Goal: Find specific page/section: Find specific page/section

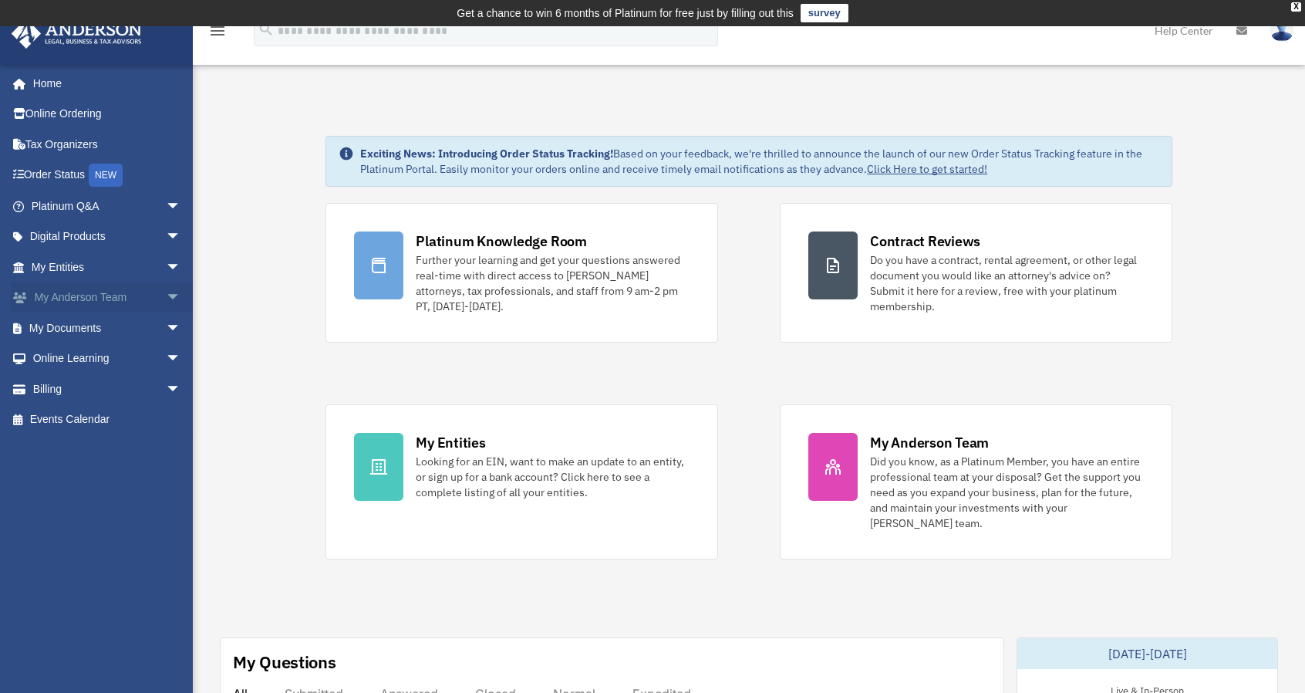
click at [84, 308] on link "My Anderson Team arrow_drop_down" at bounding box center [108, 297] width 194 height 31
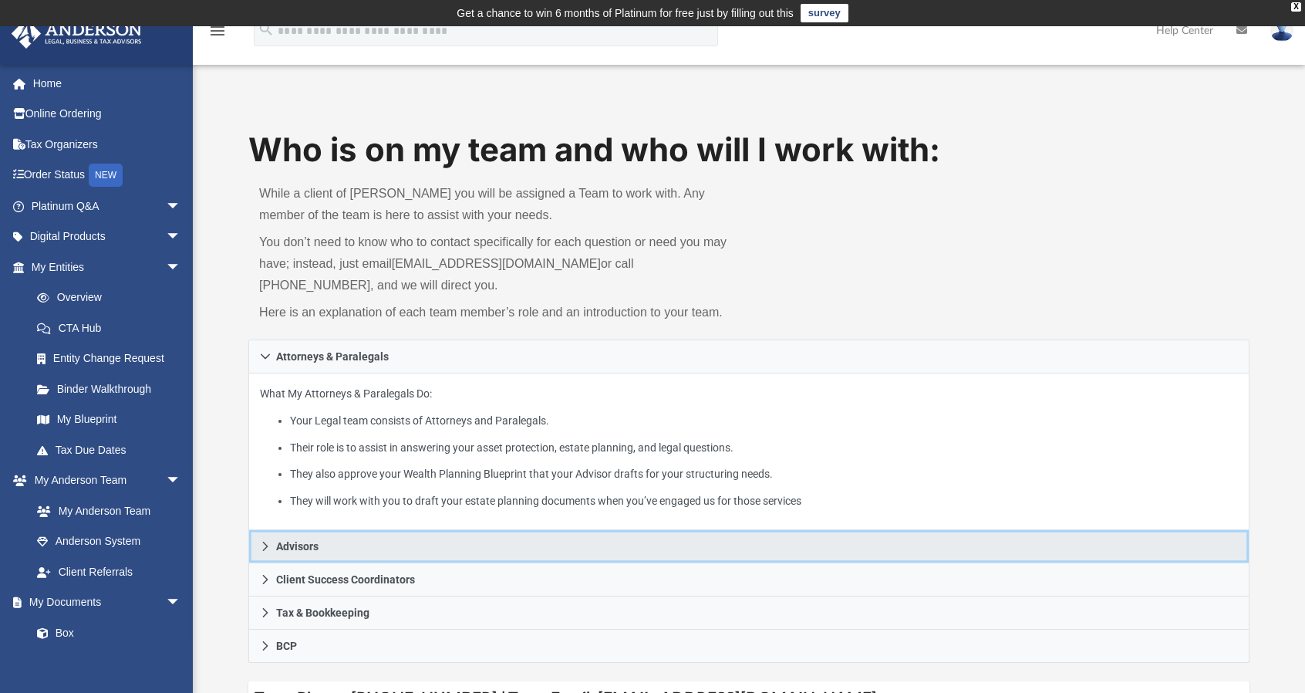
click at [298, 556] on link "Advisors" at bounding box center [748, 546] width 1001 height 33
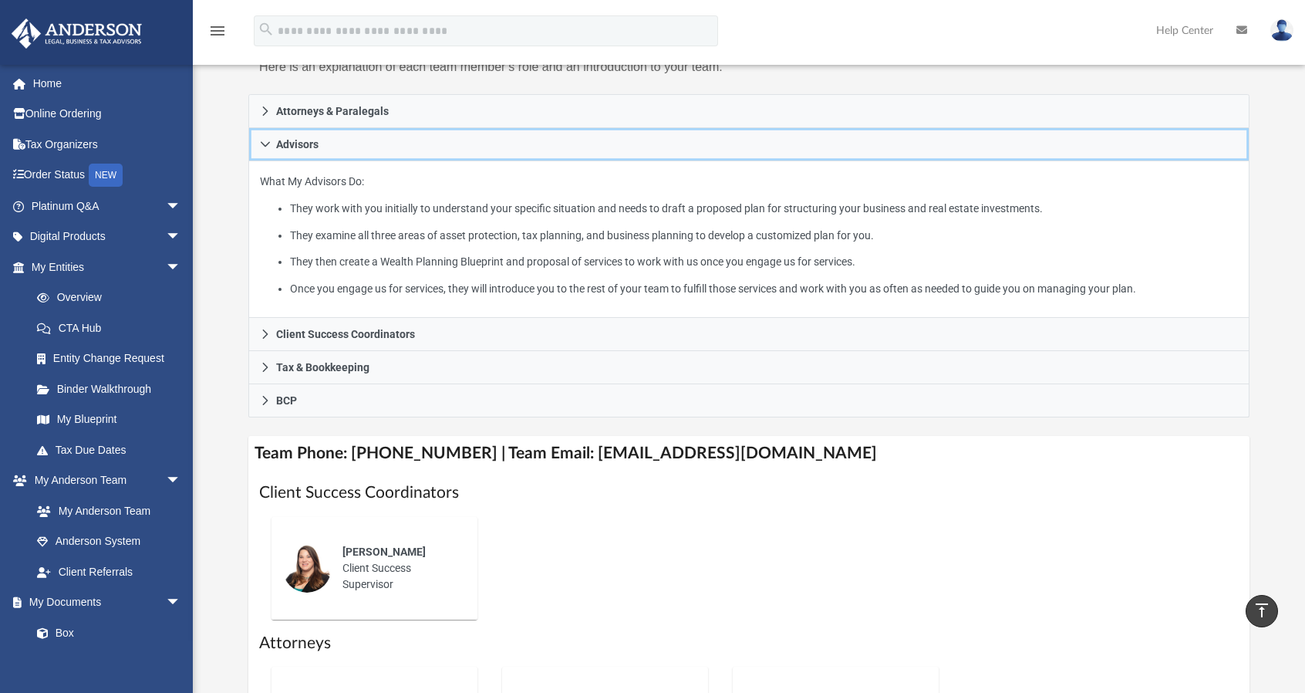
scroll to position [232, 0]
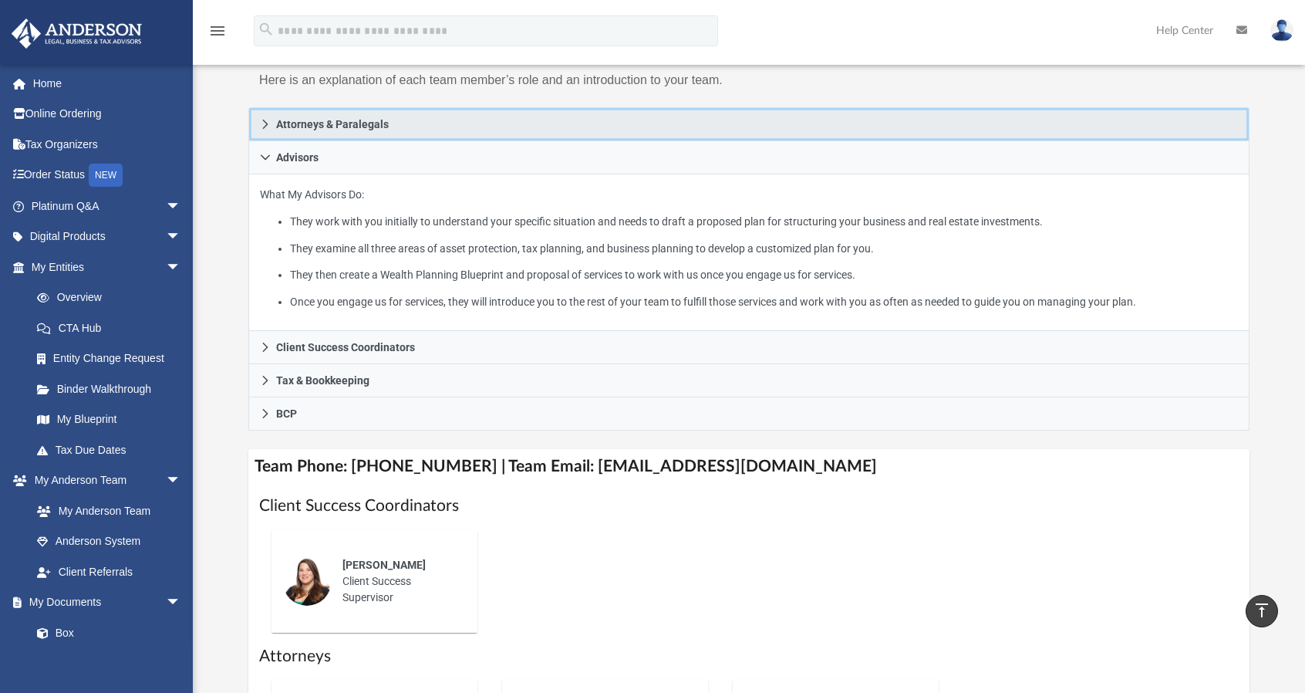
click at [264, 126] on icon at bounding box center [265, 124] width 5 height 9
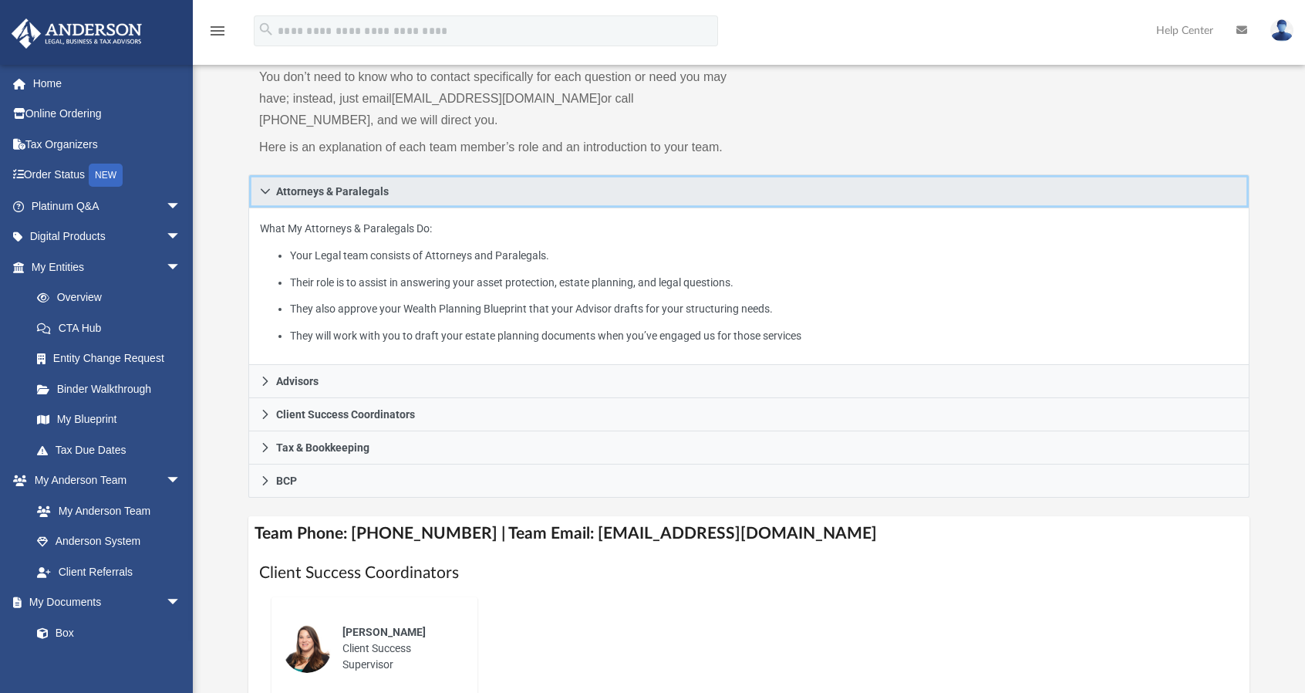
scroll to position [167, 0]
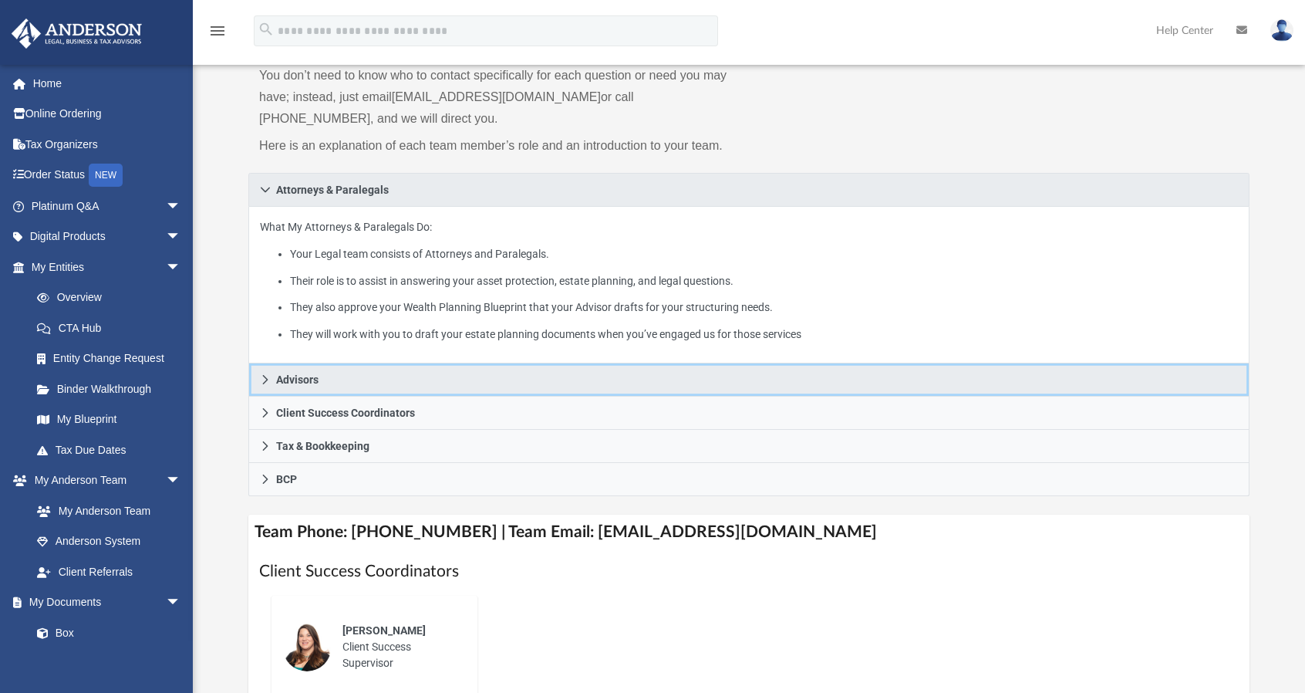
click at [349, 391] on link "Advisors" at bounding box center [748, 379] width 1001 height 33
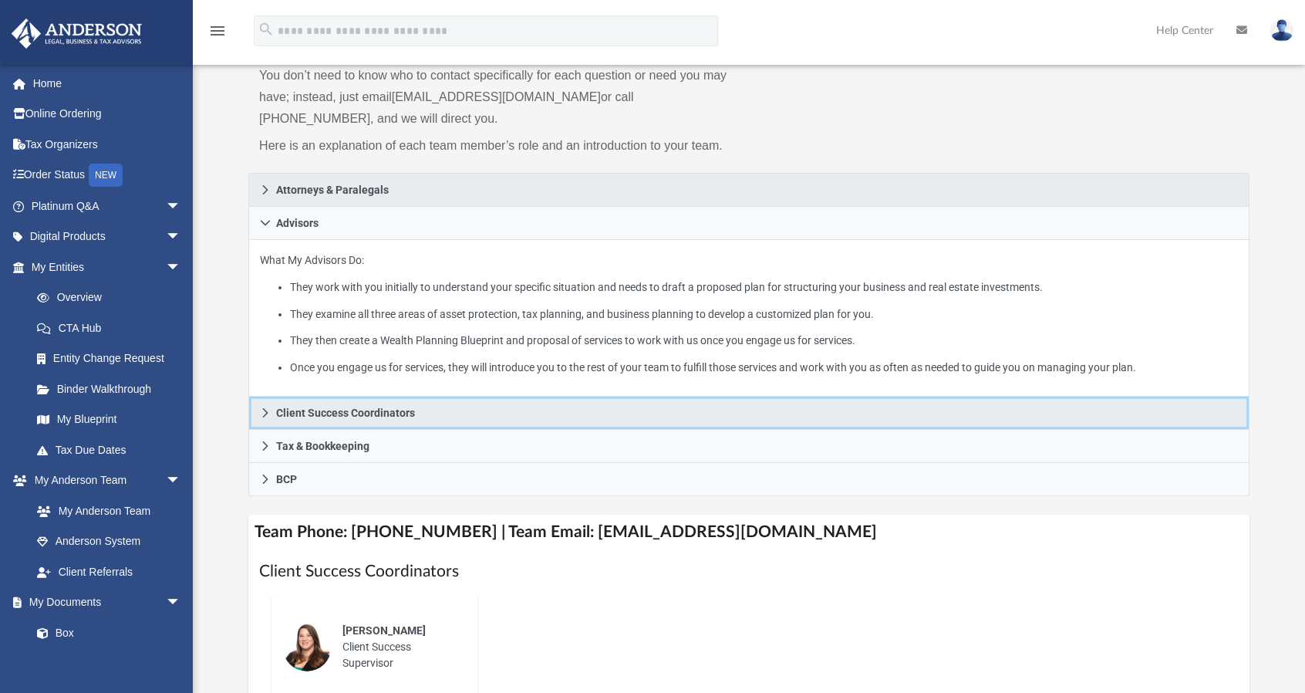
click at [305, 412] on span "Client Success Coordinators" at bounding box center [345, 412] width 139 height 11
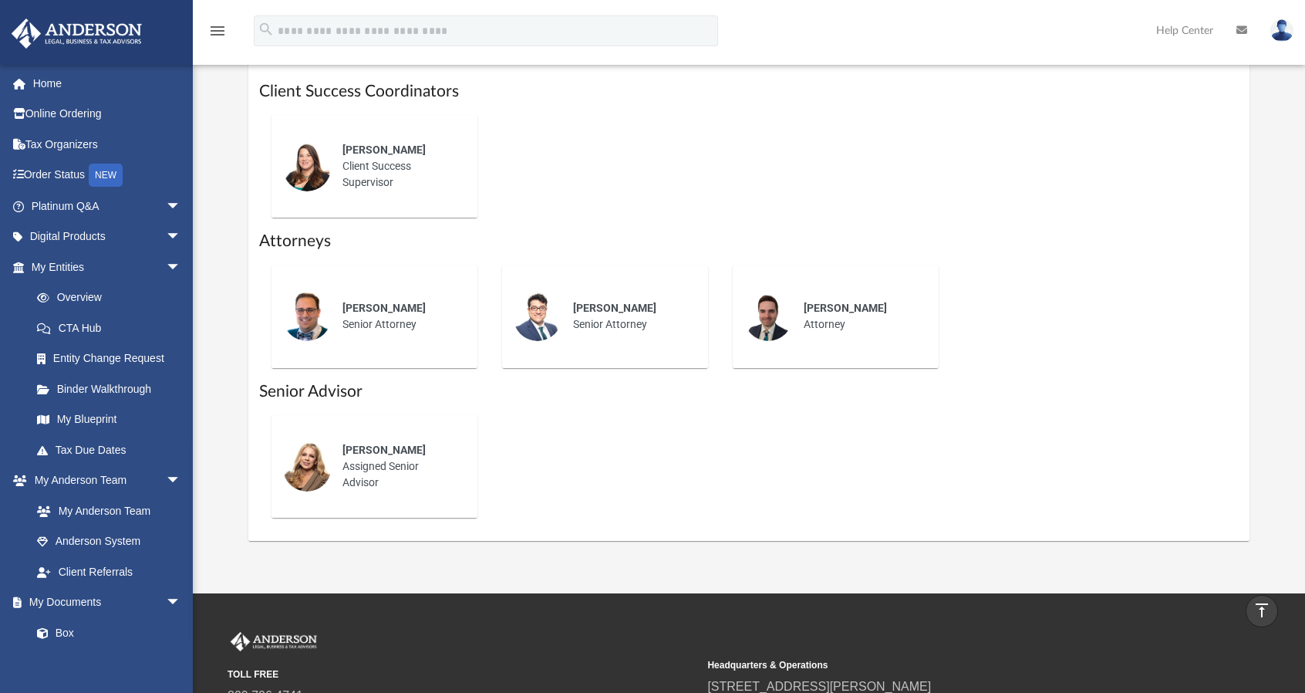
scroll to position [568, 0]
click at [78, 89] on link "Home" at bounding box center [108, 83] width 194 height 31
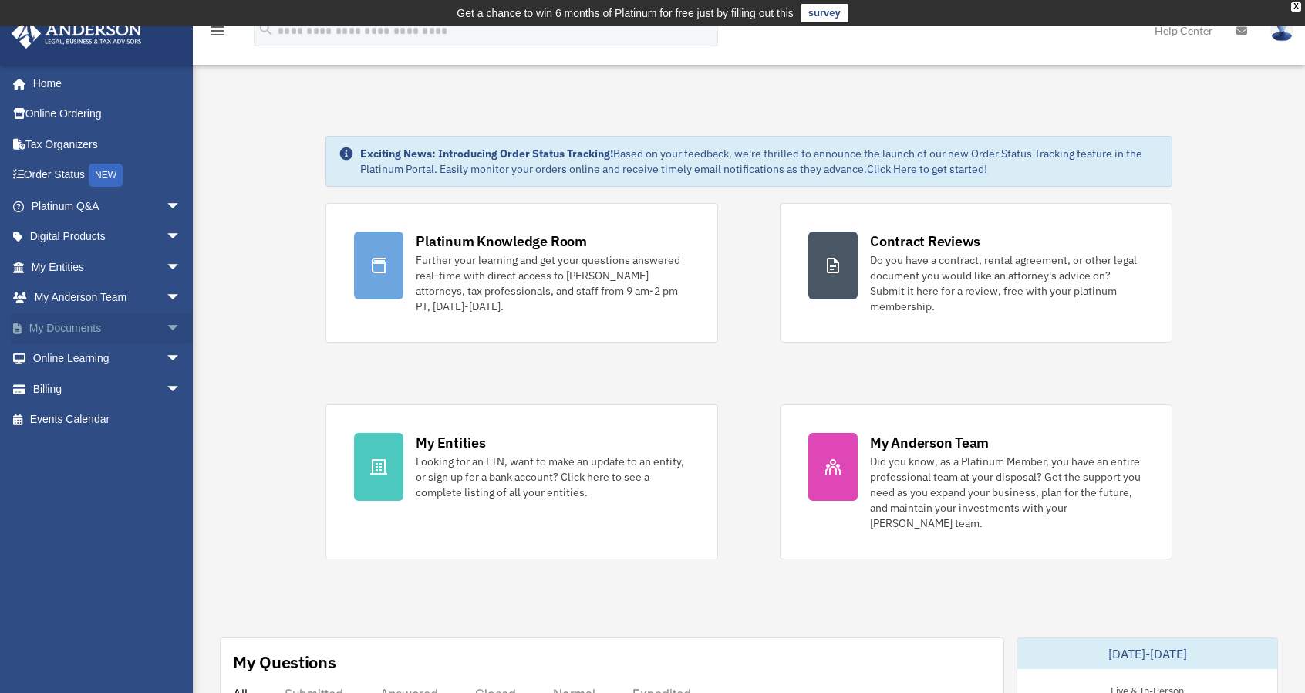
click at [82, 329] on link "My Documents arrow_drop_down" at bounding box center [108, 327] width 194 height 31
click at [83, 326] on link "My Documents arrow_drop_down" at bounding box center [108, 327] width 194 height 31
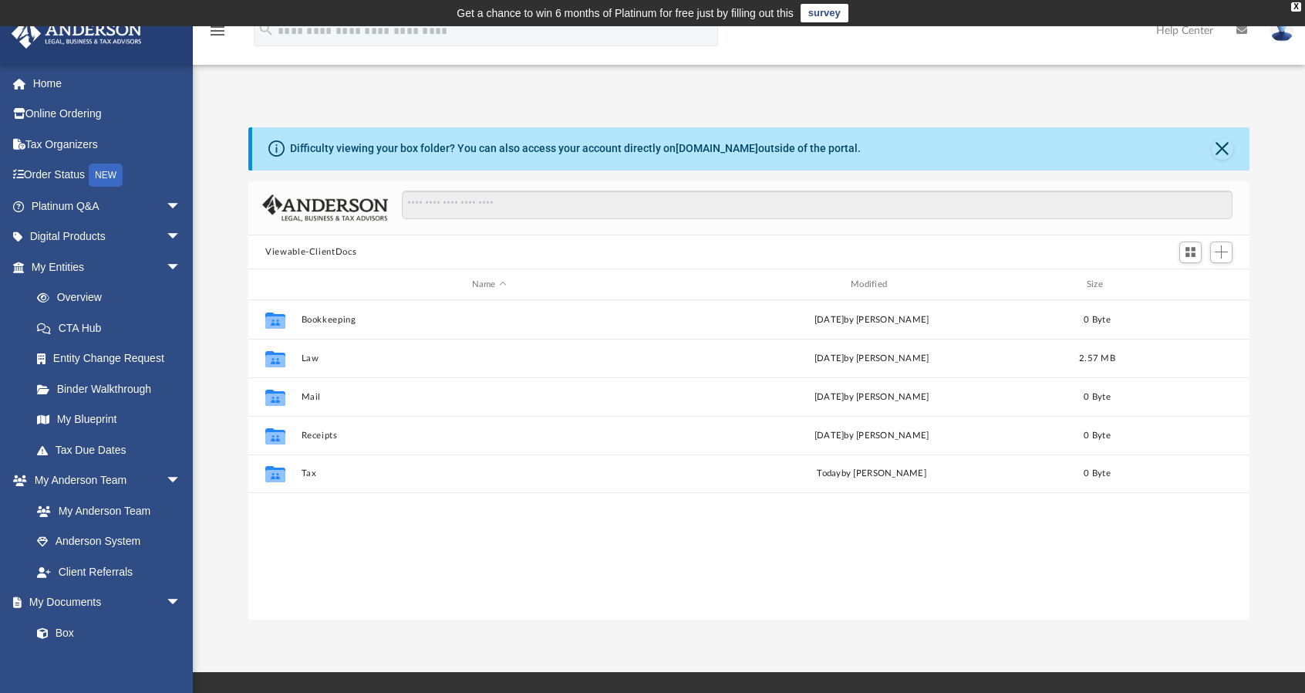
scroll to position [339, 989]
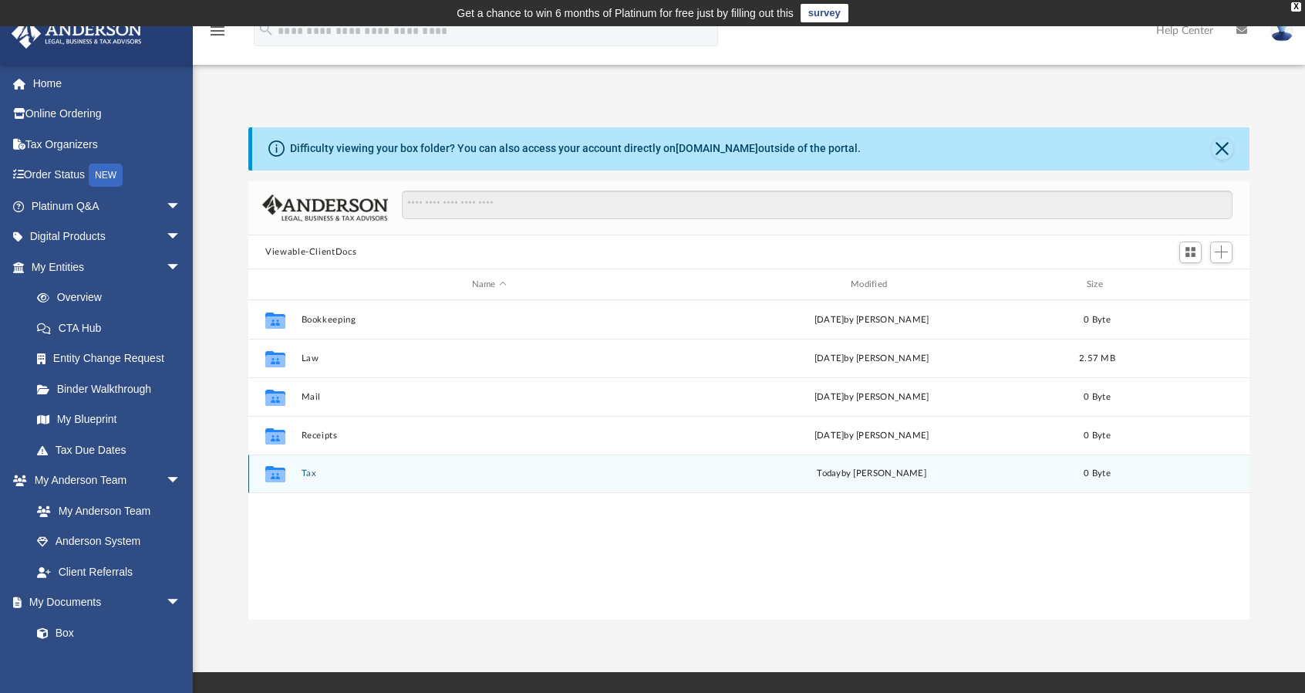
click at [271, 488] on div "Collaborated Folder Tax today by Maliya Sahagun 0 Byte" at bounding box center [748, 473] width 1001 height 39
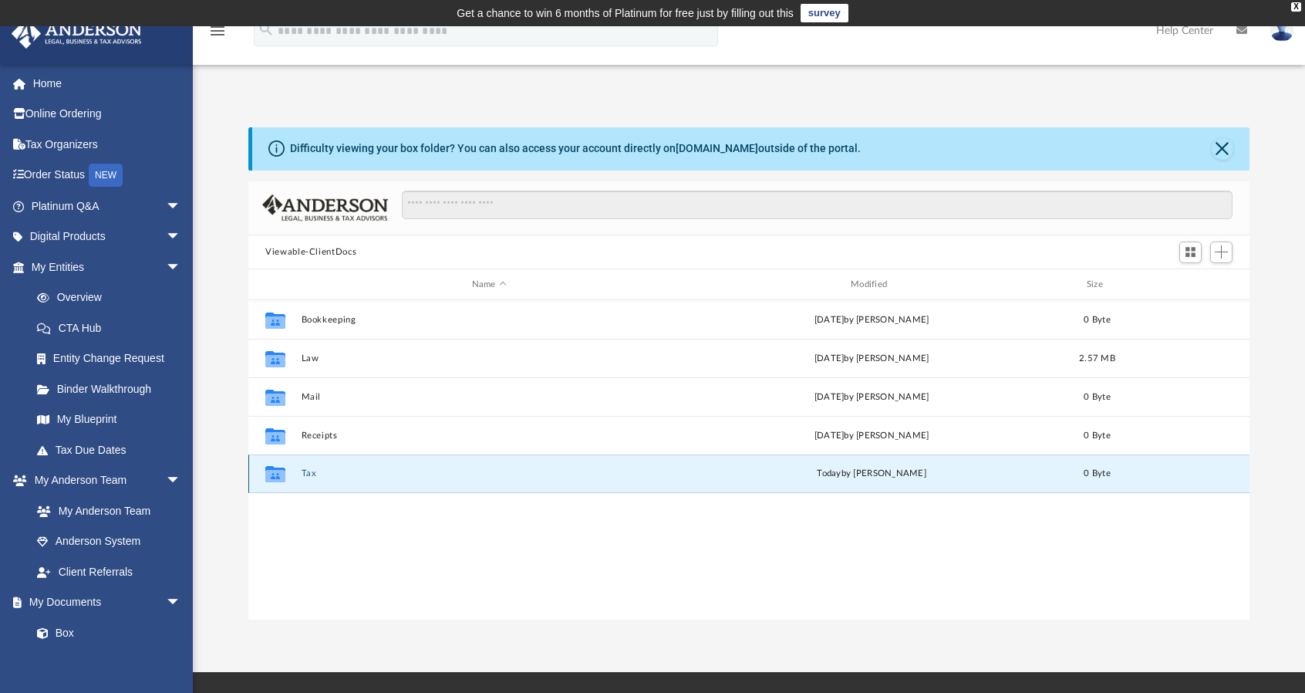
click at [295, 473] on div "Collaborated Folder Tax today by Maliya Sahagun 0 Byte" at bounding box center [748, 473] width 1001 height 39
click at [330, 470] on button "Tax" at bounding box center [490, 474] width 376 height 10
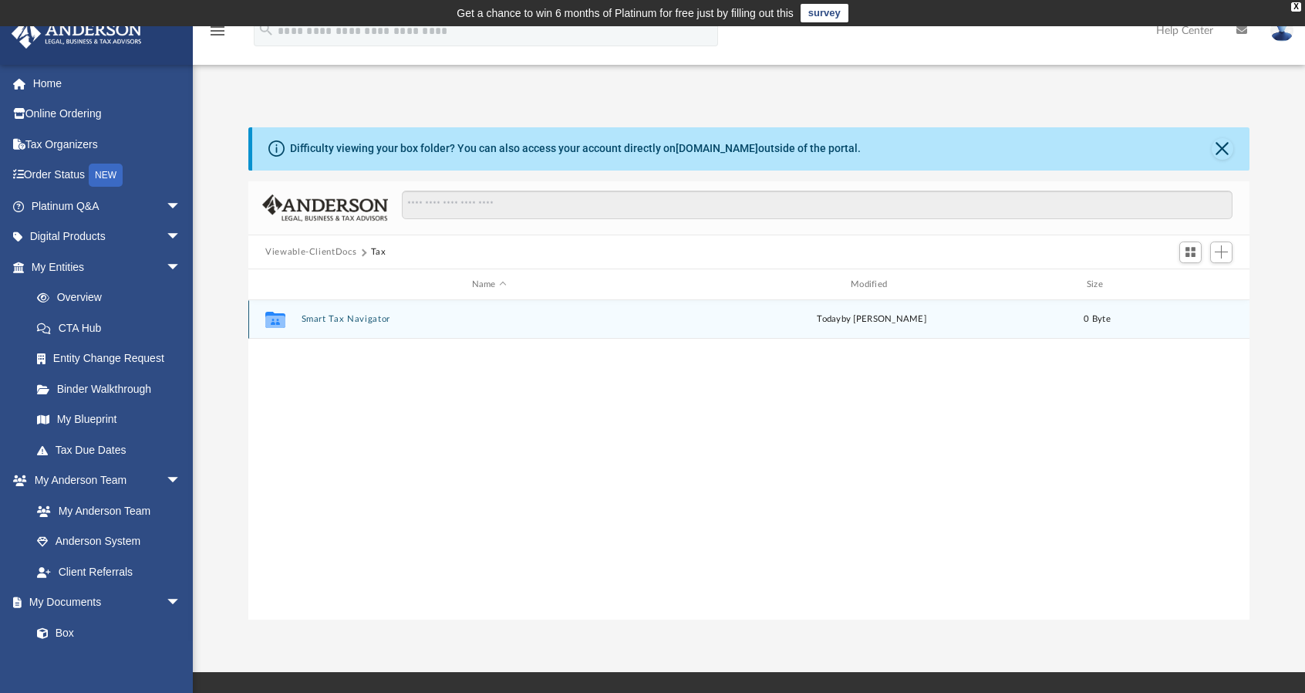
click at [342, 312] on div "Collaborated Folder Smart Tax Navigator today by Maliya Sahagun 0 Byte" at bounding box center [748, 319] width 1001 height 39
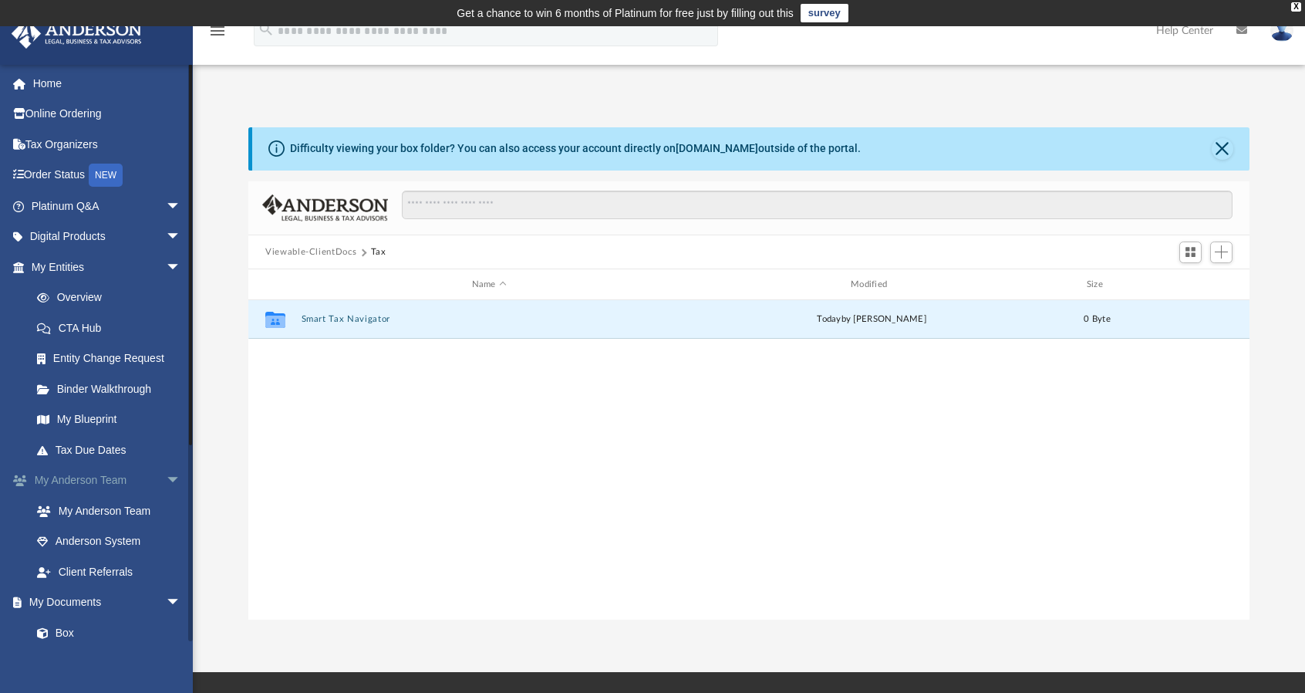
click at [167, 474] on span "arrow_drop_down" at bounding box center [181, 481] width 31 height 32
click at [166, 258] on span "arrow_drop_down" at bounding box center [181, 267] width 31 height 32
click at [166, 471] on span "arrow_drop_down" at bounding box center [181, 481] width 31 height 32
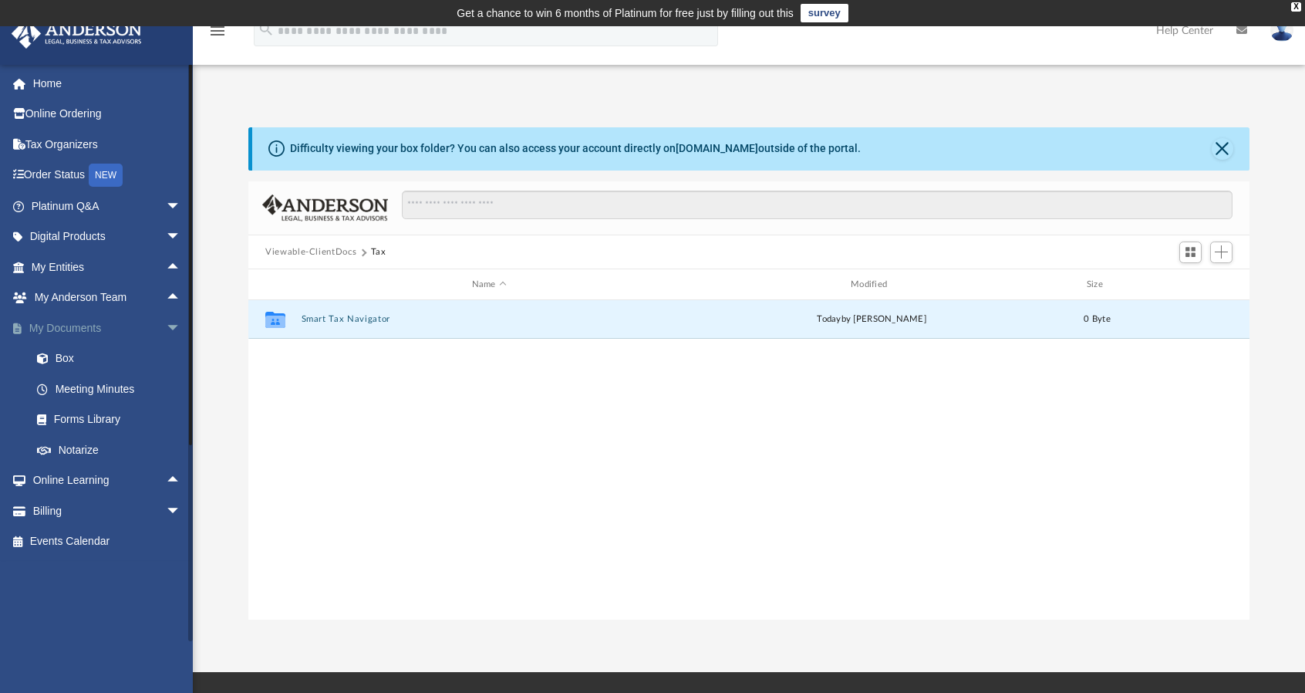
click at [166, 328] on span "arrow_drop_down" at bounding box center [181, 328] width 31 height 32
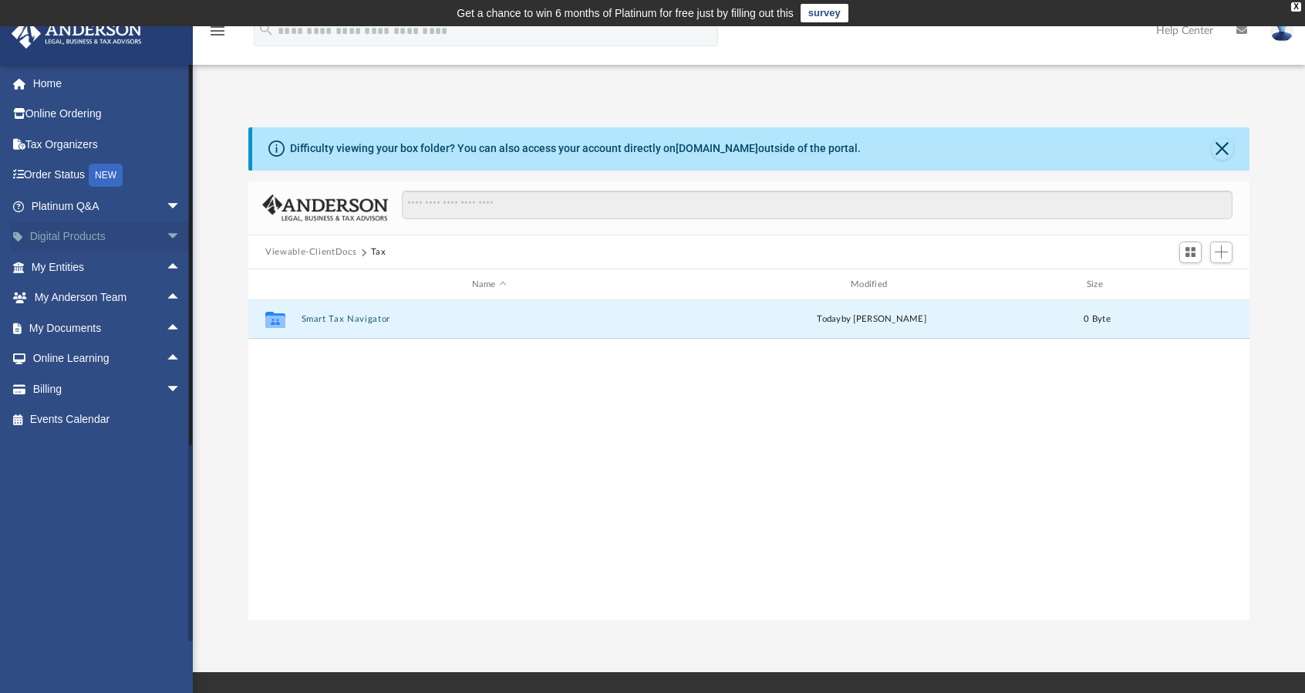
click at [166, 238] on span "arrow_drop_down" at bounding box center [181, 237] width 31 height 32
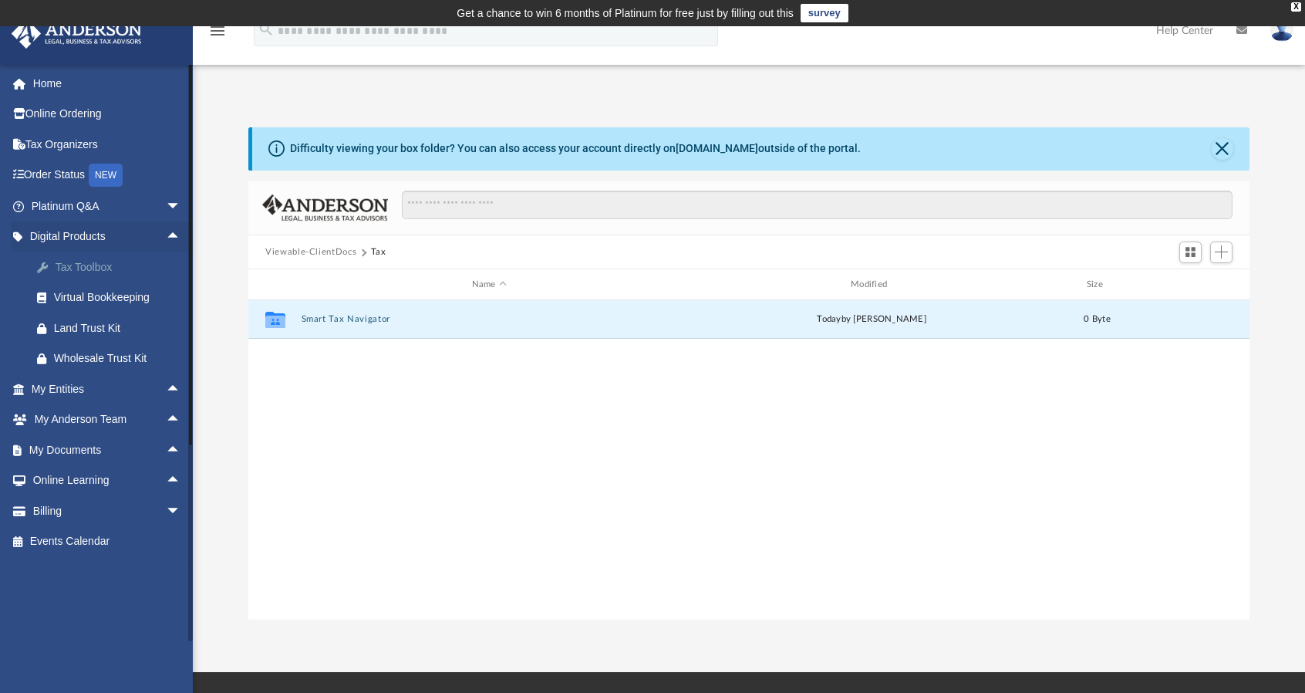
click at [76, 254] on link "Tax Toolbox" at bounding box center [113, 266] width 183 height 31
